Goal: Task Accomplishment & Management: Complete application form

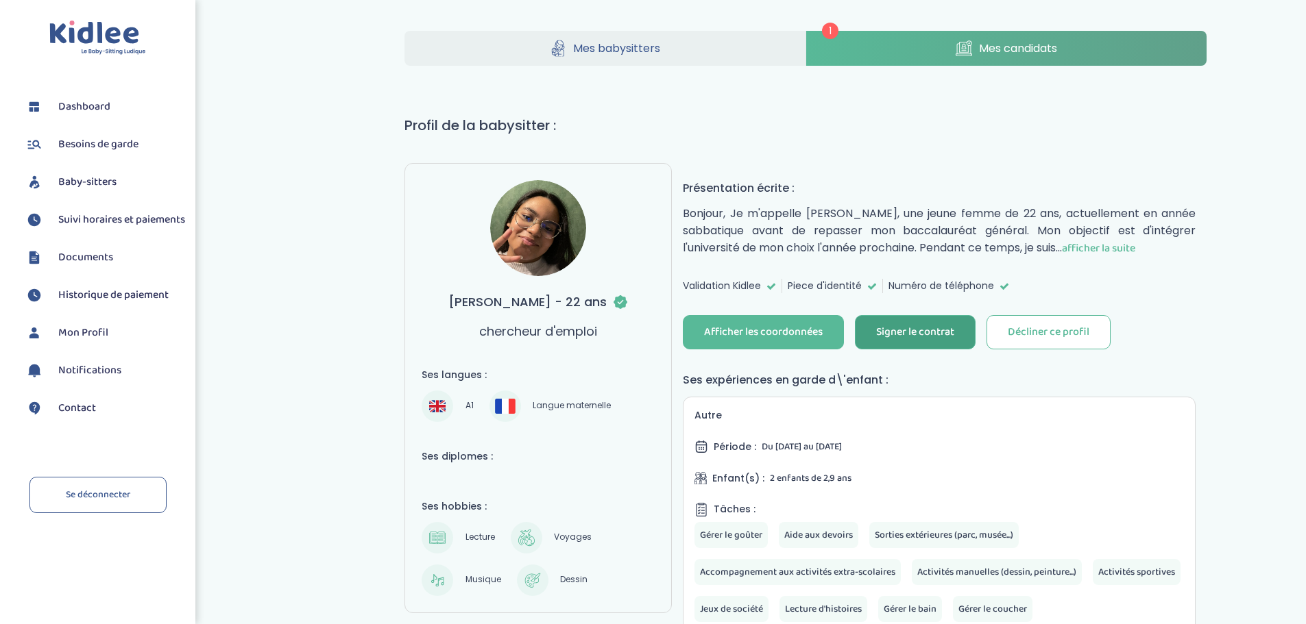
click at [901, 336] on div "Signer le contrat" at bounding box center [915, 333] width 78 height 16
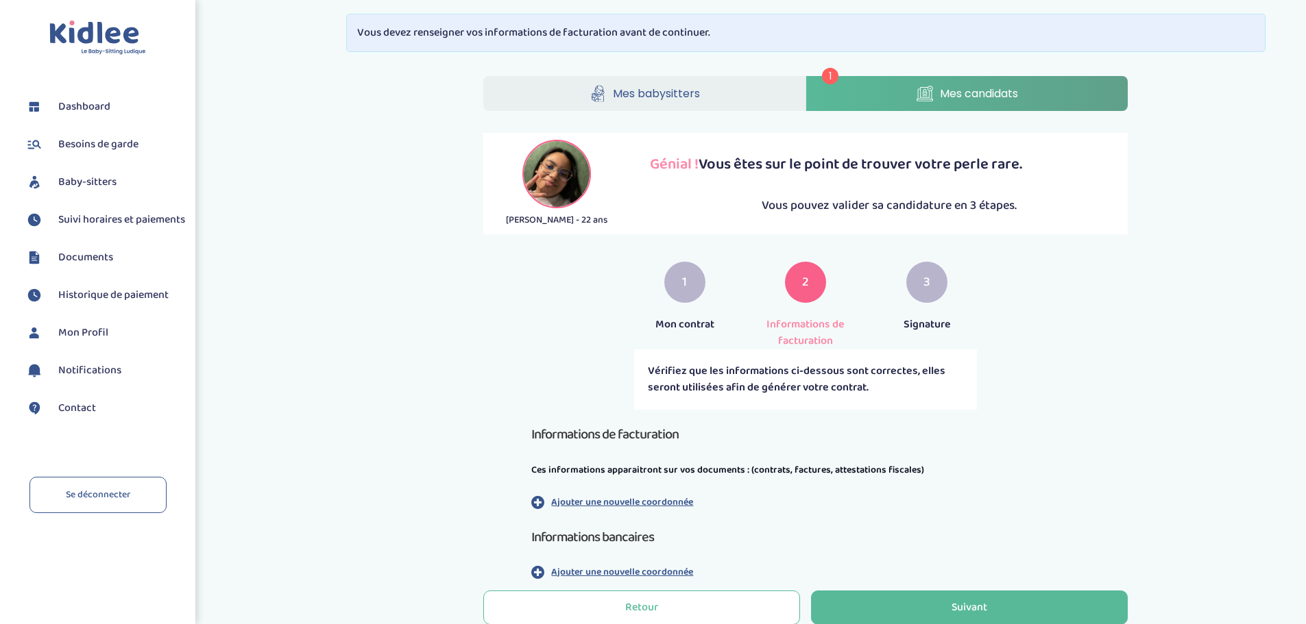
drag, startPoint x: 1296, startPoint y: 167, endPoint x: 1297, endPoint y: 224, distance: 56.9
click at [1297, 224] on div "1 Mes babysitters Mes candidats [PERSON_NAME] - 22 ans Génial ! Vous êtes sur l…" at bounding box center [806, 353] width 1000 height 575
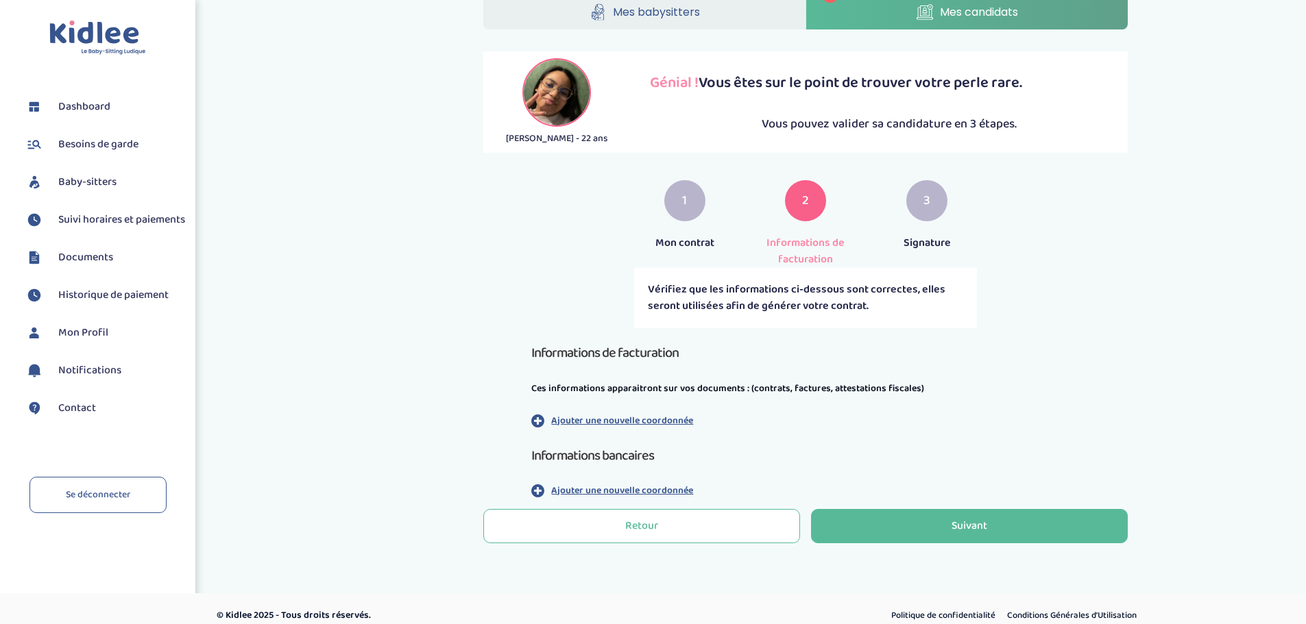
scroll to position [95, 0]
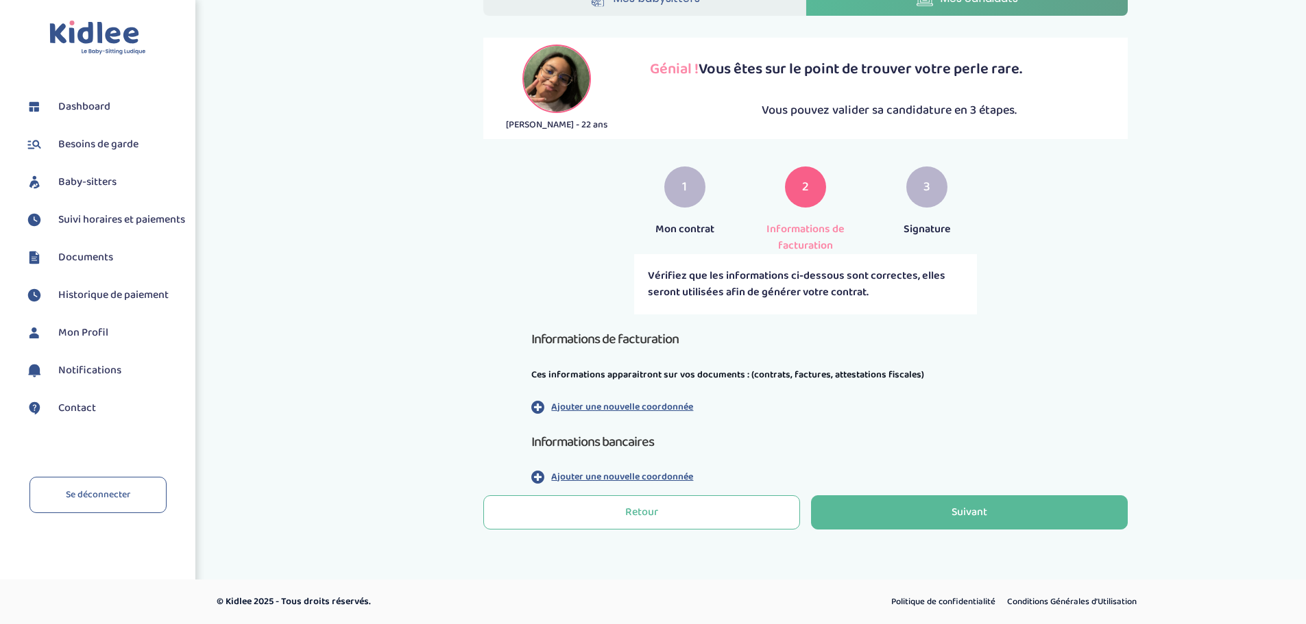
click at [680, 406] on p "Ajouter une nouvelle coordonnée" at bounding box center [622, 407] width 142 height 14
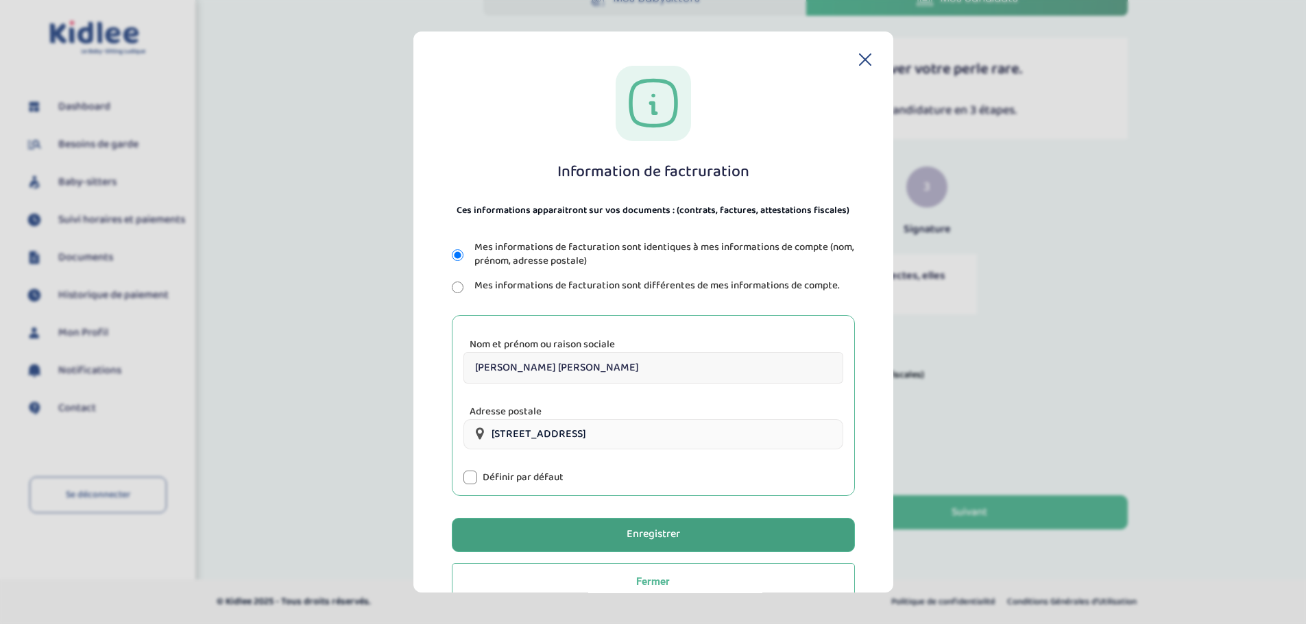
click at [561, 521] on button "Enregistrer" at bounding box center [653, 535] width 403 height 34
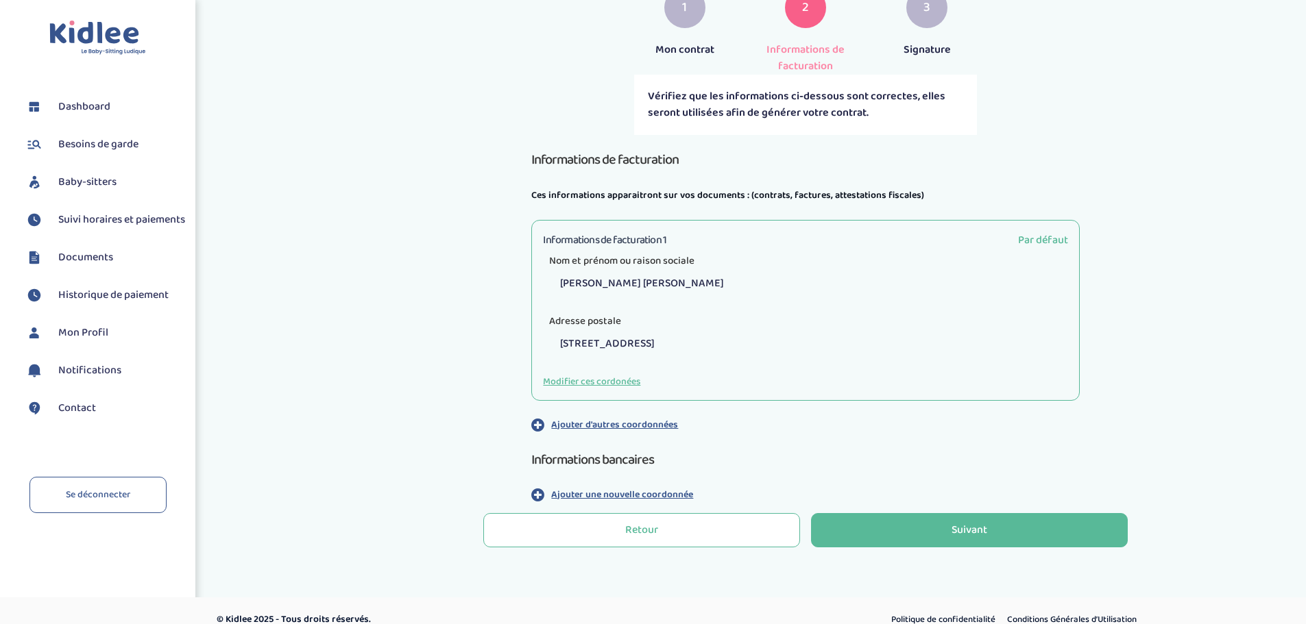
scroll to position [293, 0]
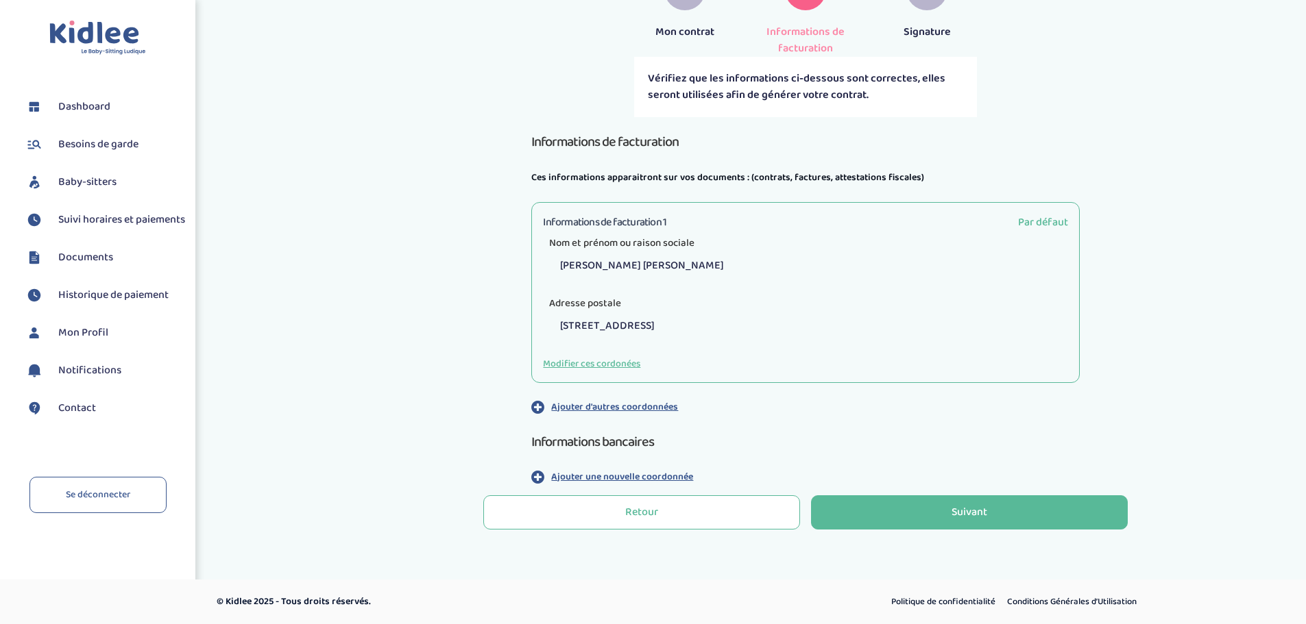
click at [680, 475] on p "Ajouter une nouvelle coordonnée" at bounding box center [622, 477] width 142 height 14
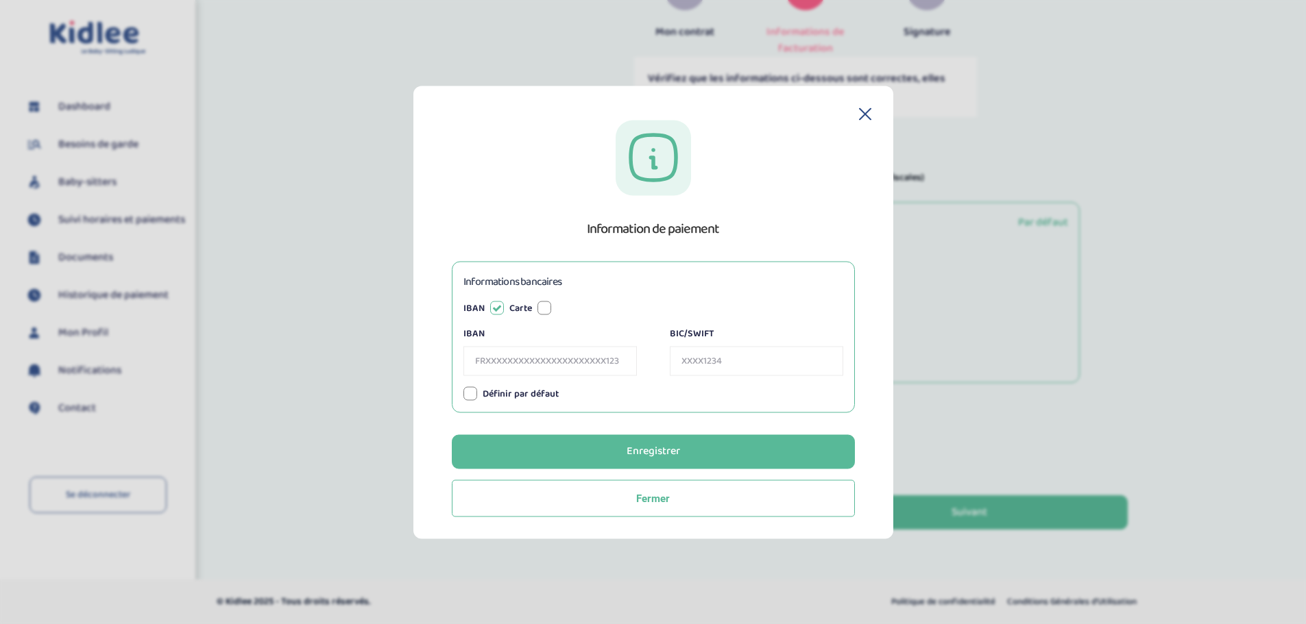
click at [569, 365] on input "IBAN" at bounding box center [549, 360] width 173 height 29
type input "[FINANCIAL_ID]"
click at [737, 357] on input "BIC/SWIFT" at bounding box center [756, 360] width 173 height 29
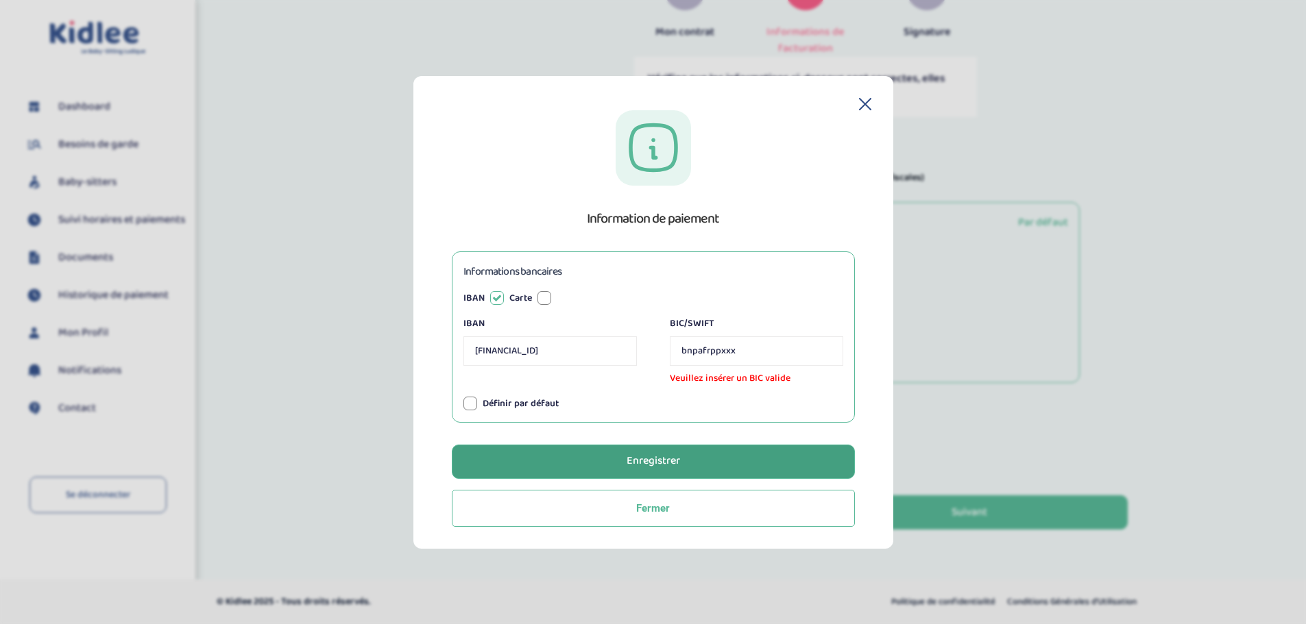
click at [691, 452] on button "Enregistrer" at bounding box center [653, 462] width 403 height 34
drag, startPoint x: 758, startPoint y: 355, endPoint x: 633, endPoint y: 356, distance: 124.7
click at [633, 356] on div "IBAN [FINANCIAL_ID] BIC/SWIFT bnpafrppxxx Veuillez insérer un BIC valide" at bounding box center [653, 351] width 380 height 69
type input "[SWIFT_CODE]"
click at [610, 448] on button "Enregistrer" at bounding box center [653, 462] width 403 height 34
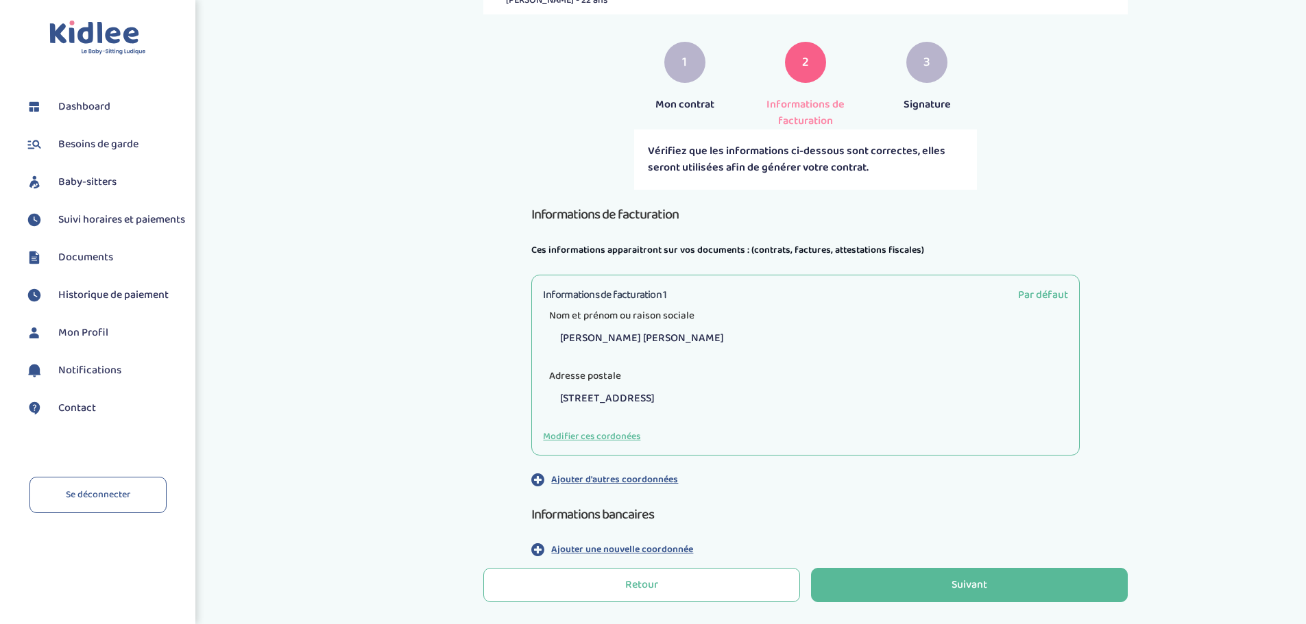
scroll to position [293, 0]
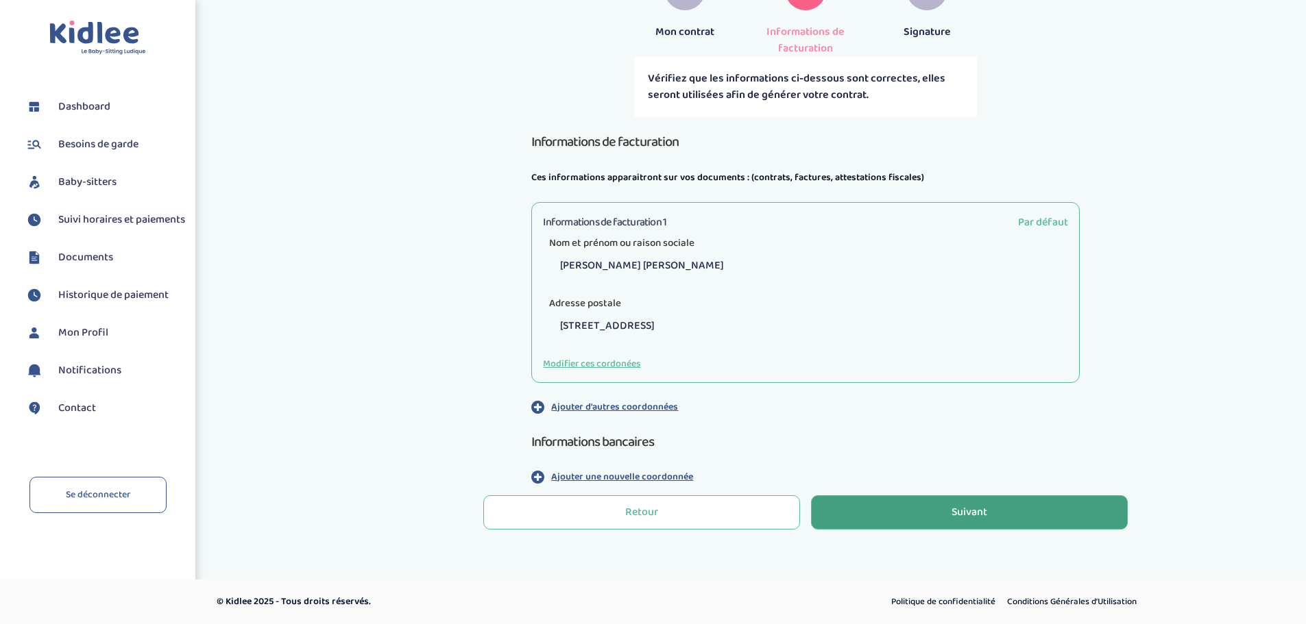
click at [979, 502] on button "Suivant" at bounding box center [969, 512] width 317 height 34
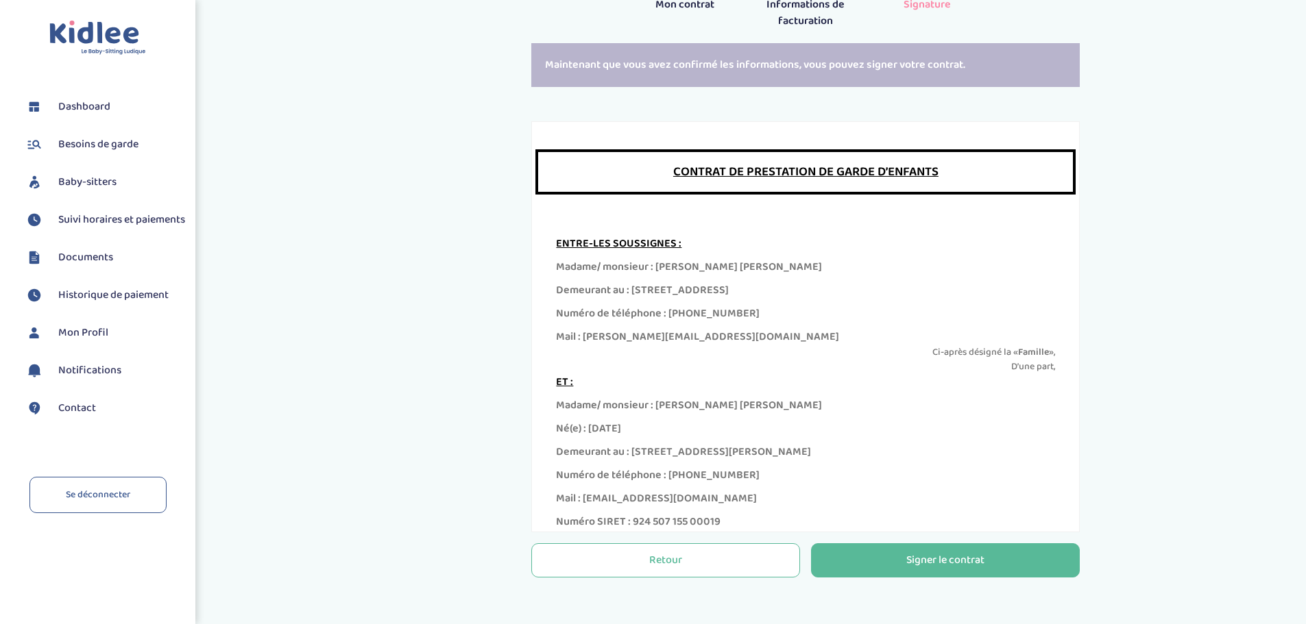
scroll to position [323, 0]
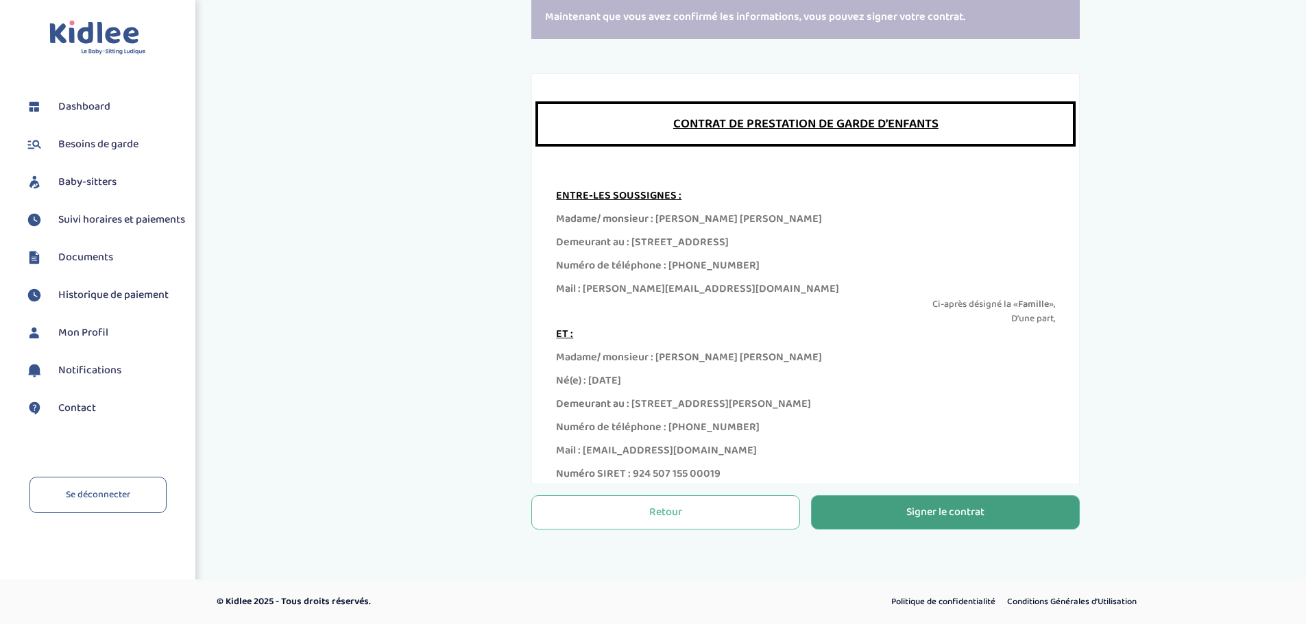
click at [931, 515] on div "Signer le contrat" at bounding box center [945, 513] width 78 height 16
